Goal: Task Accomplishment & Management: Use online tool/utility

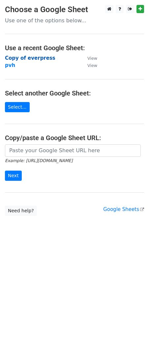
click at [42, 59] on strong "Copy of everpress" at bounding box center [30, 58] width 50 height 6
click at [18, 107] on link "Select..." at bounding box center [17, 107] width 25 height 10
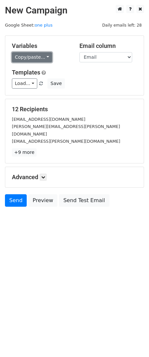
click at [39, 60] on link "Copy/paste..." at bounding box center [32, 57] width 40 height 10
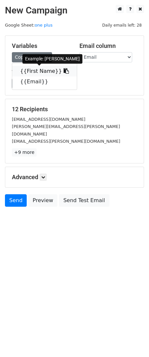
drag, startPoint x: 42, startPoint y: 71, endPoint x: 12, endPoint y: 72, distance: 29.6
click at [42, 71] on link "{{First Name}}" at bounding box center [44, 71] width 64 height 11
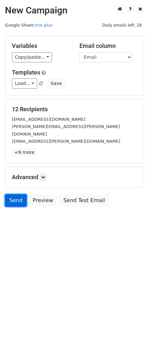
click at [13, 195] on link "Send" at bounding box center [16, 201] width 22 height 12
